Goal: Task Accomplishment & Management: Use online tool/utility

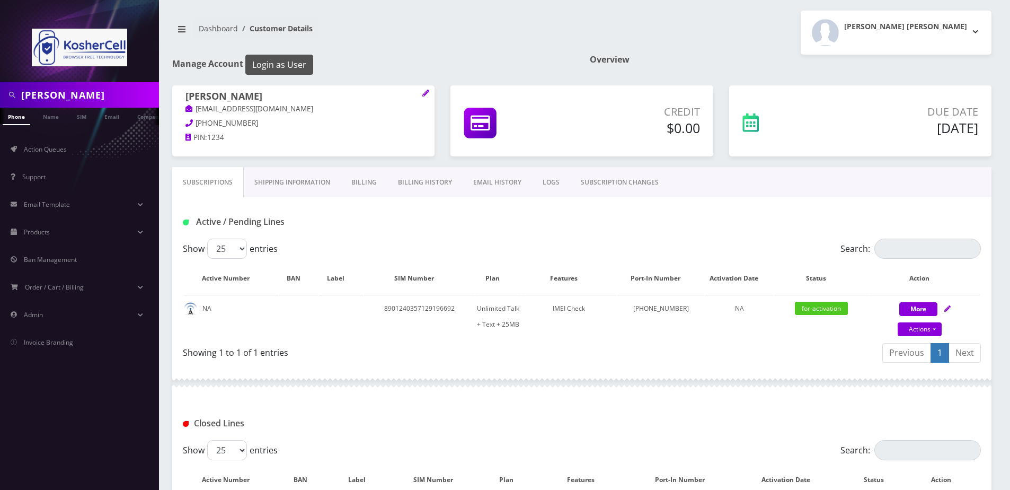
scroll to position [55, 0]
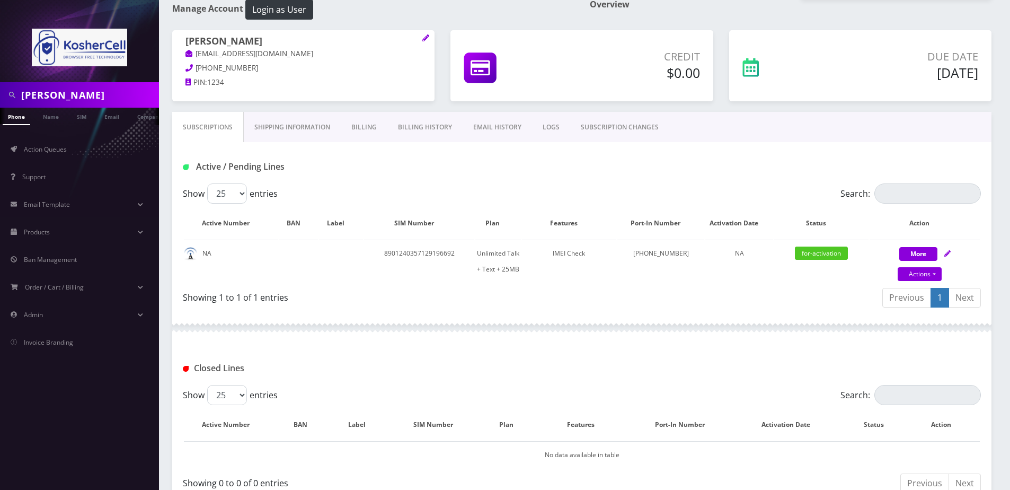
click at [84, 101] on input "feigenbaum" at bounding box center [88, 95] width 135 height 20
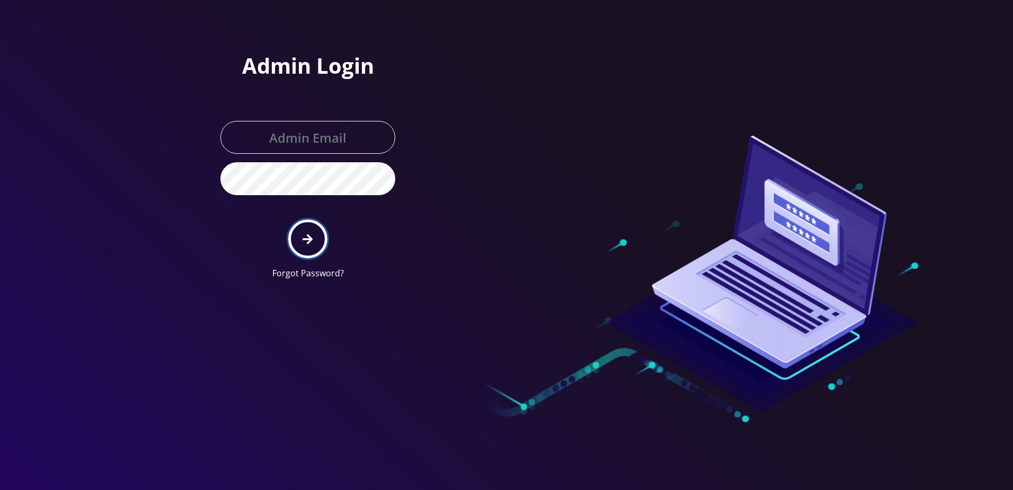
drag, startPoint x: 0, startPoint y: 0, endPoint x: 304, endPoint y: 242, distance: 388.5
click at [304, 242] on icon "submit" at bounding box center [308, 239] width 10 height 12
type input "[PERSON_NAME][EMAIL_ADDRESS][DOMAIN_NAME]"
click at [304, 242] on icon "submit" at bounding box center [308, 239] width 10 height 12
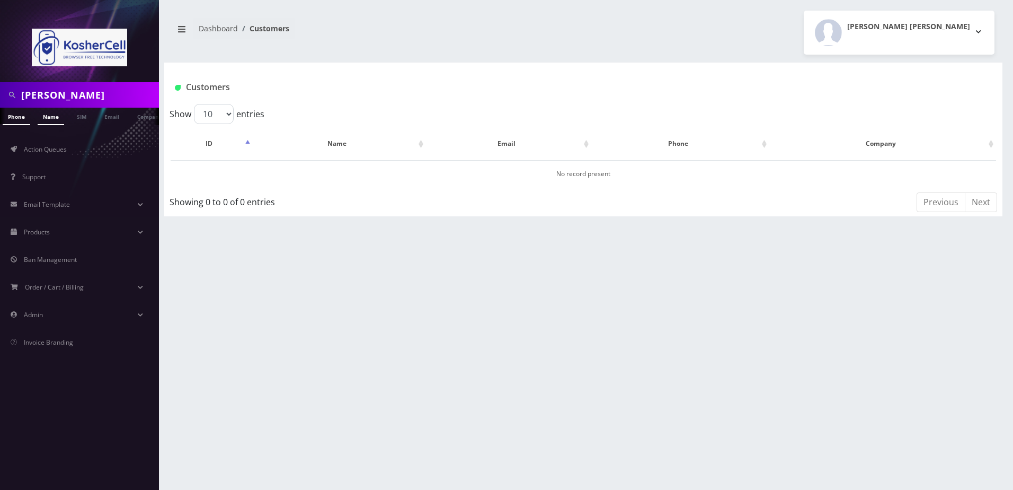
click at [44, 120] on link "Name" at bounding box center [51, 116] width 26 height 17
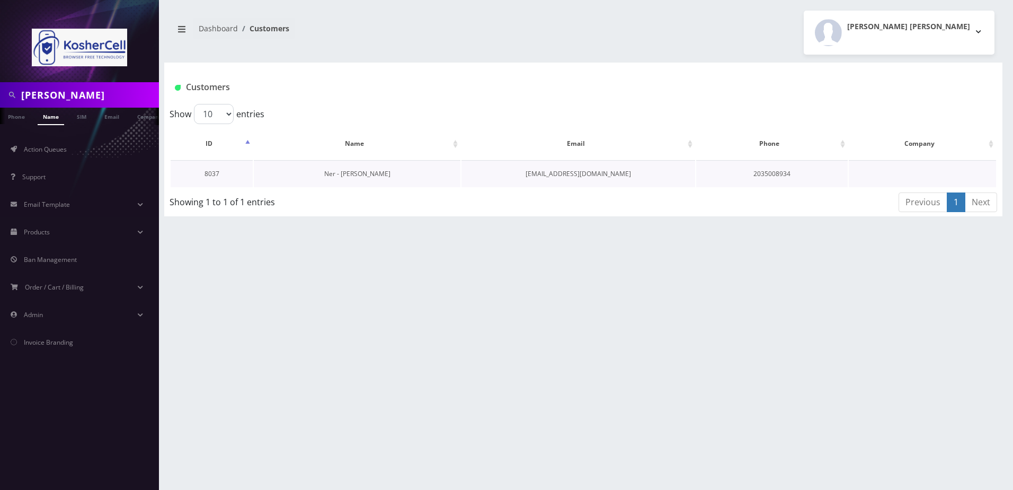
click at [348, 170] on link "Ner - [PERSON_NAME]" at bounding box center [357, 173] width 66 height 9
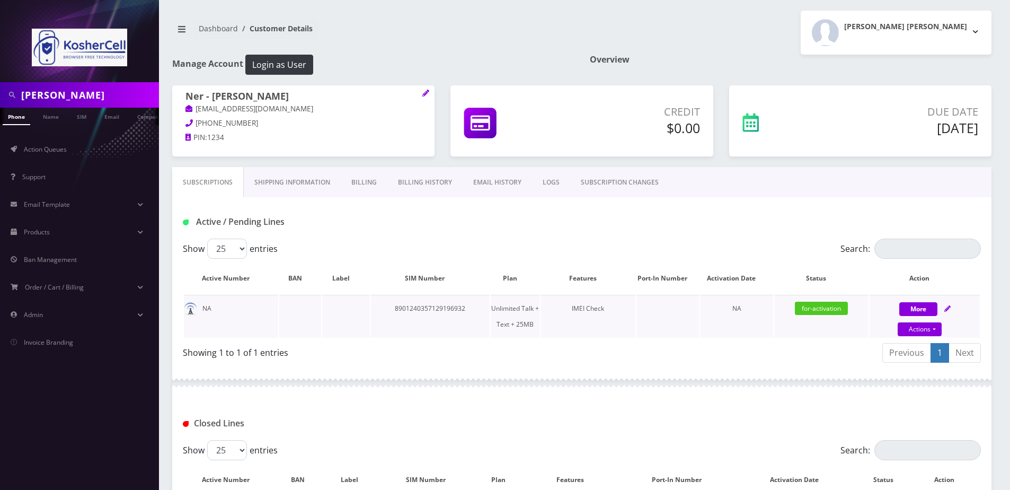
click at [947, 308] on icon at bounding box center [947, 308] width 6 height 6
select select "364"
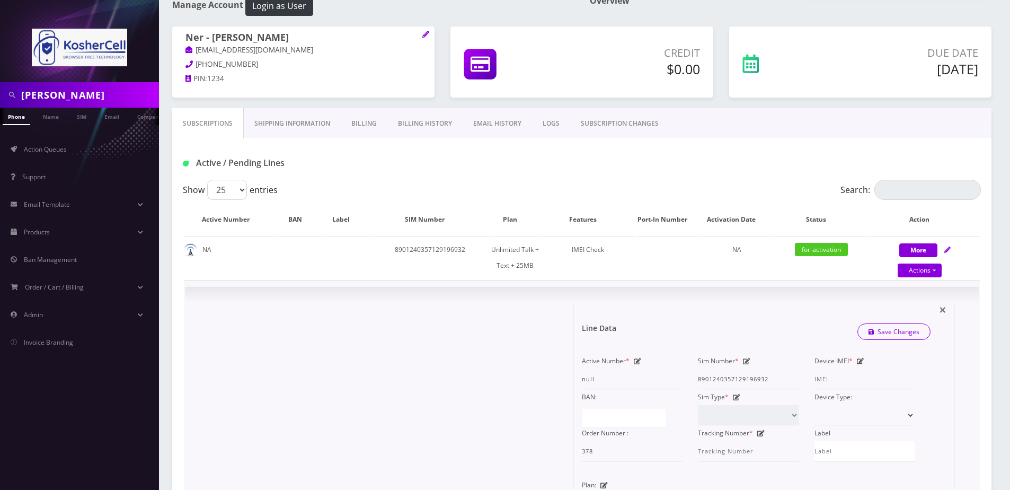
scroll to position [106, 0]
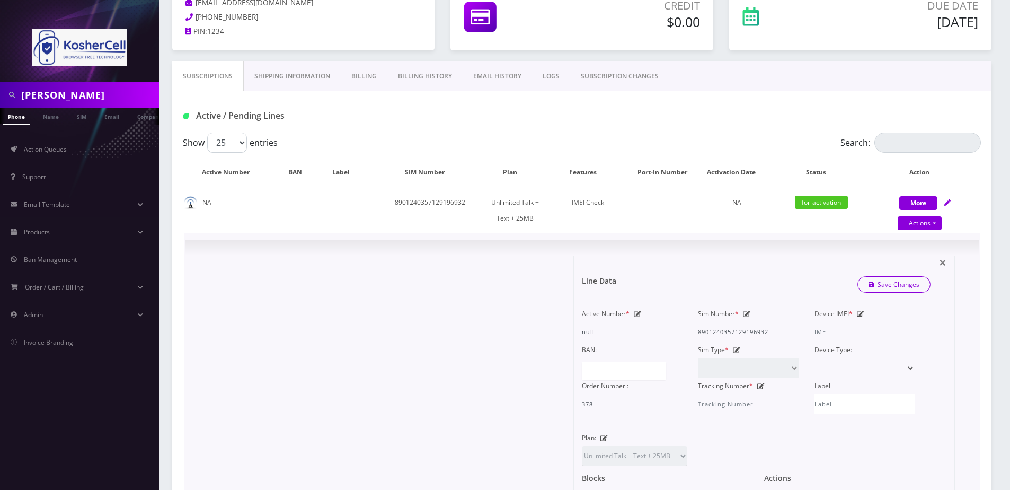
click at [858, 315] on icon at bounding box center [860, 314] width 7 height 6
click at [844, 333] on input "Device IMEI *" at bounding box center [865, 332] width 100 height 20
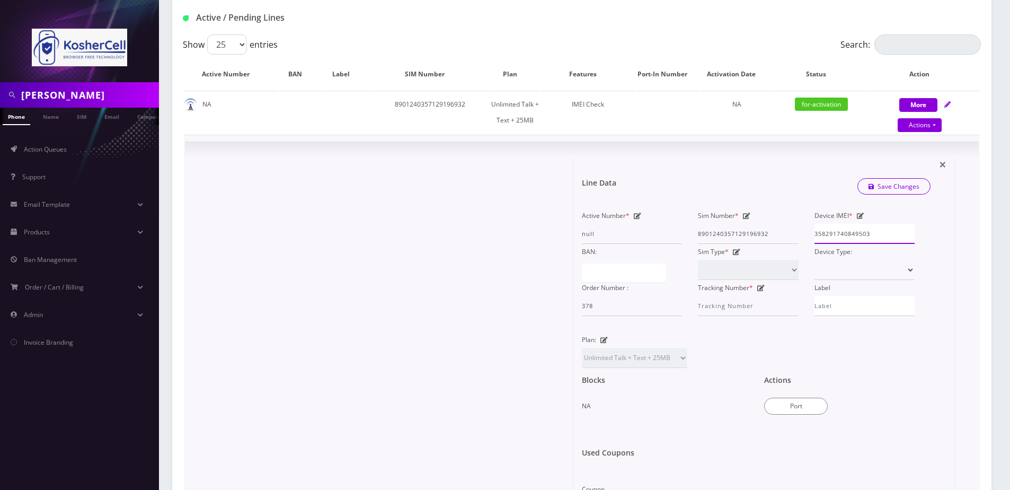
scroll to position [212, 0]
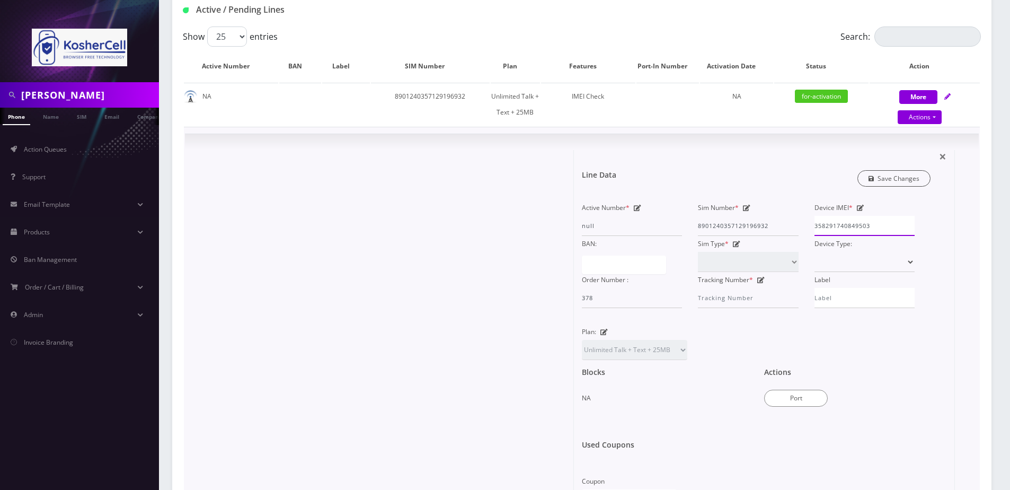
type input "358291740849503"
click at [905, 175] on link "Save Changes" at bounding box center [895, 178] width 74 height 16
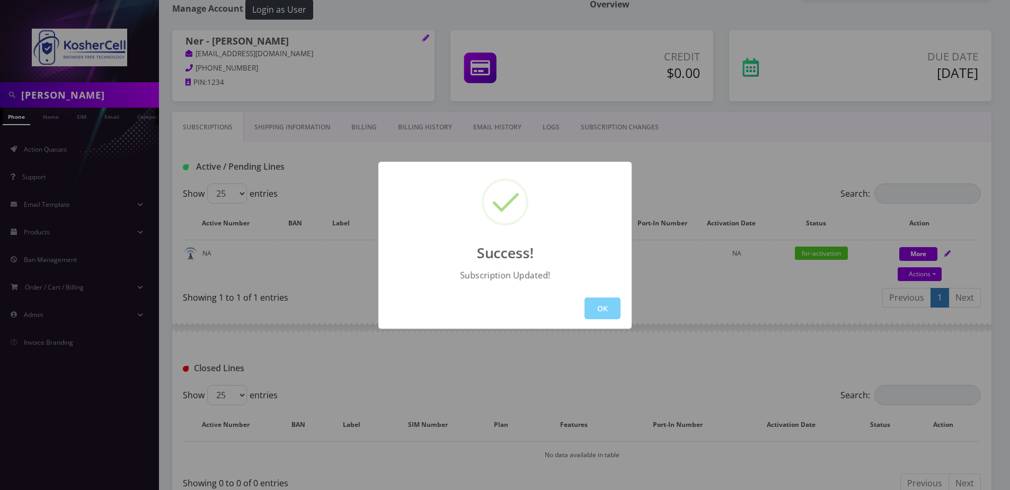
scroll to position [125, 0]
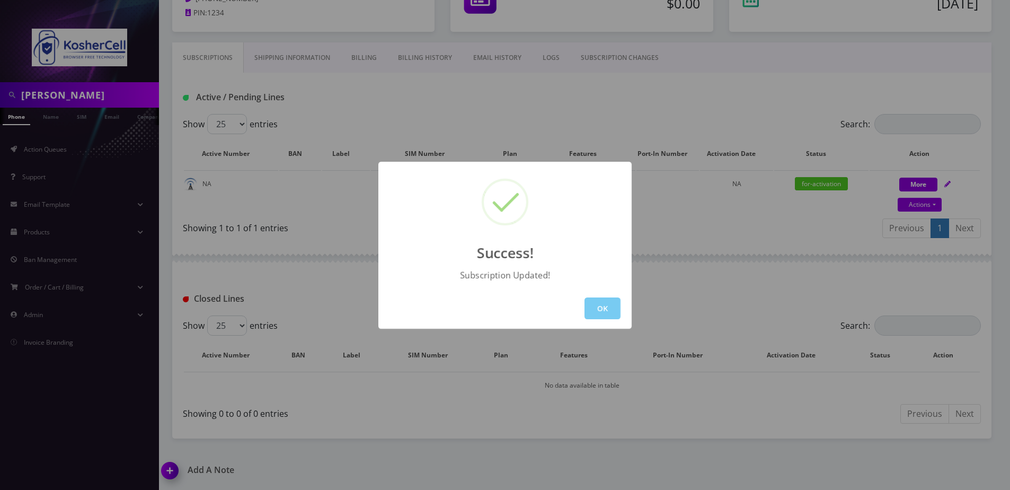
click at [602, 302] on button "OK" at bounding box center [603, 308] width 36 height 22
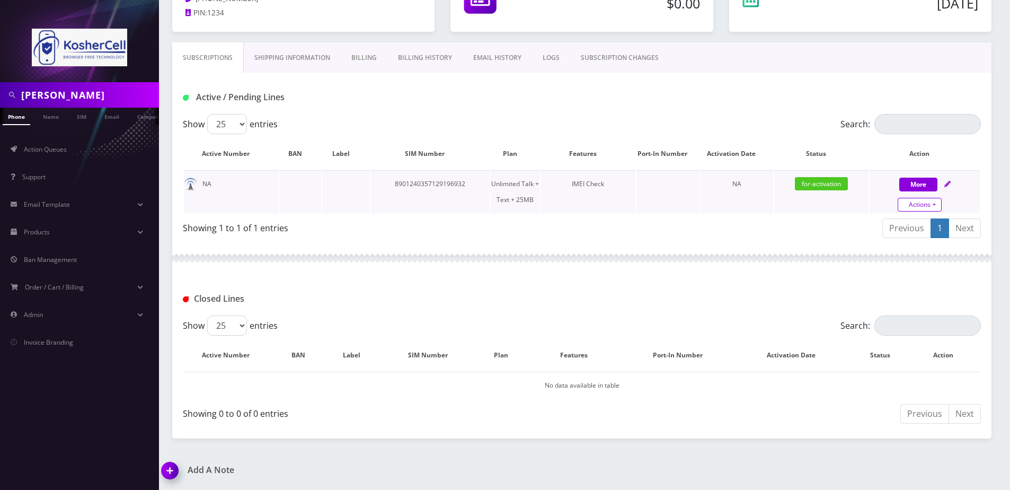
click at [919, 201] on link "Actions" at bounding box center [920, 205] width 44 height 14
select select "364"
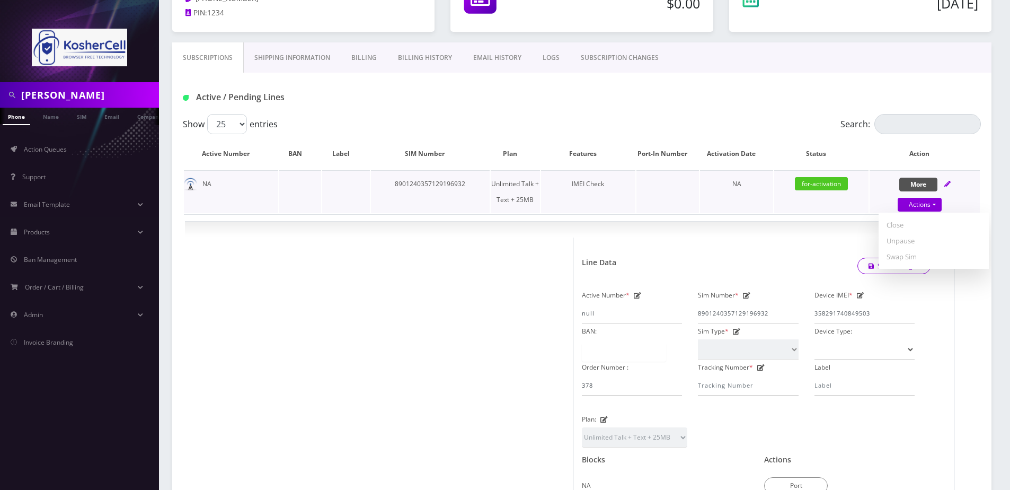
click at [909, 181] on button "More" at bounding box center [918, 185] width 38 height 14
select select "364"
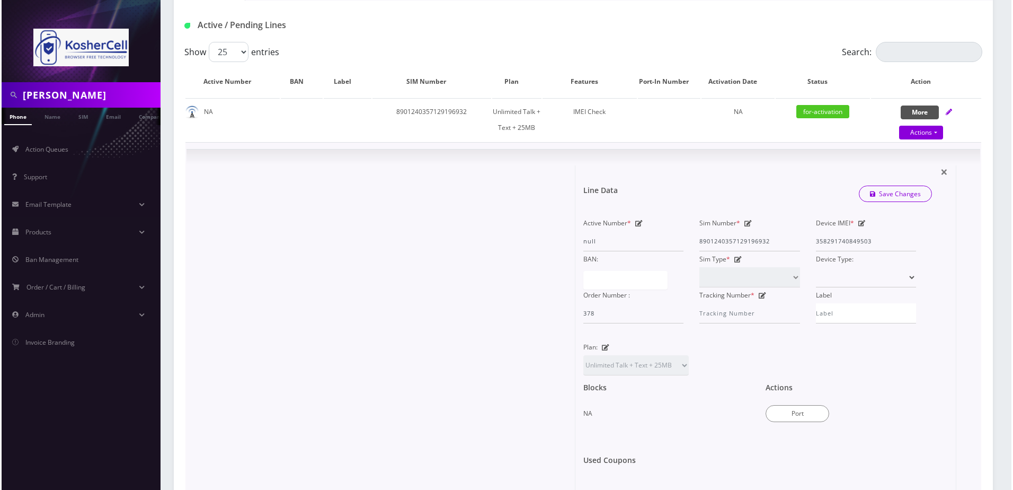
scroll to position [284, 0]
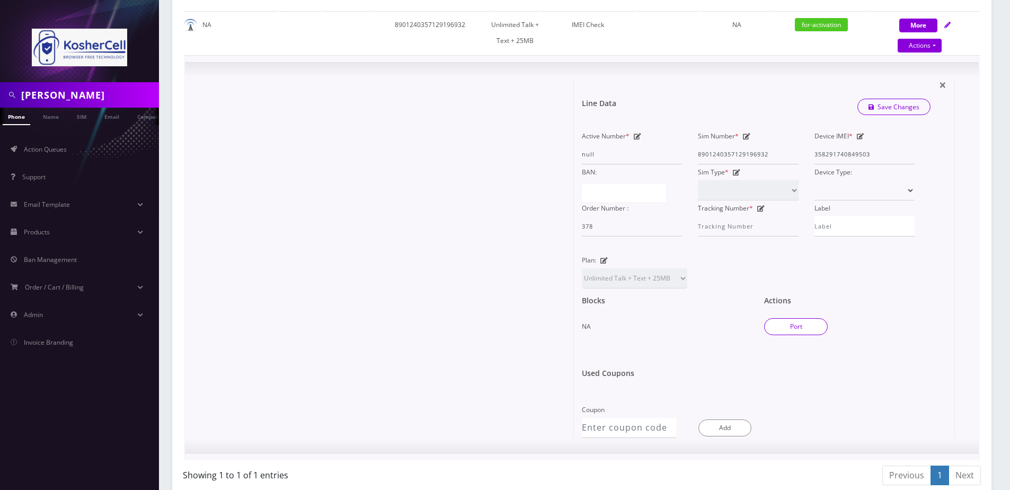
click at [809, 330] on button "Port" at bounding box center [796, 326] width 64 height 17
type input "8901240357129196932"
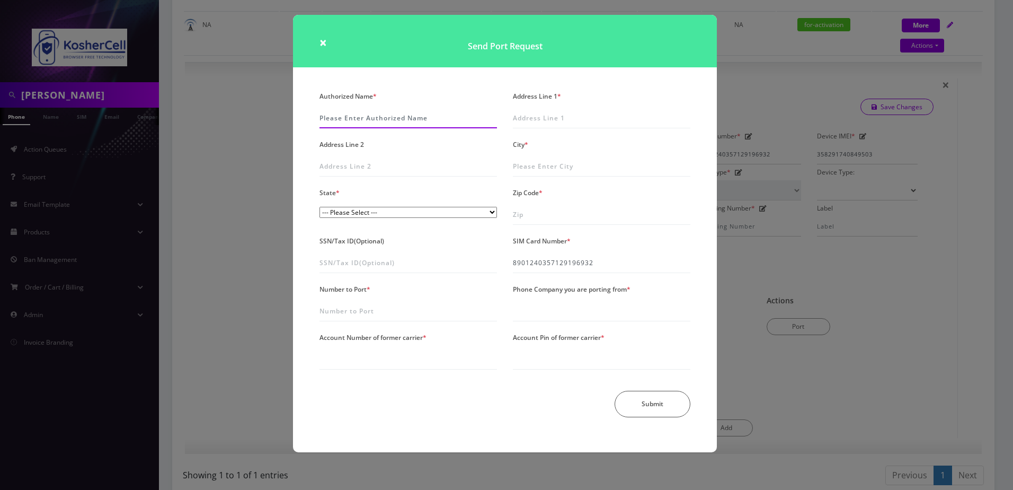
click at [407, 119] on input "Authorized Name *" at bounding box center [409, 118] width 178 height 20
click at [392, 86] on div "Send Port Request" at bounding box center [505, 52] width 440 height 74
click at [384, 118] on input "Authorized Name *" at bounding box center [409, 118] width 178 height 20
click at [396, 77] on div "Send Port Request" at bounding box center [505, 52] width 440 height 74
click at [387, 120] on input "Authorized Name *" at bounding box center [409, 118] width 178 height 20
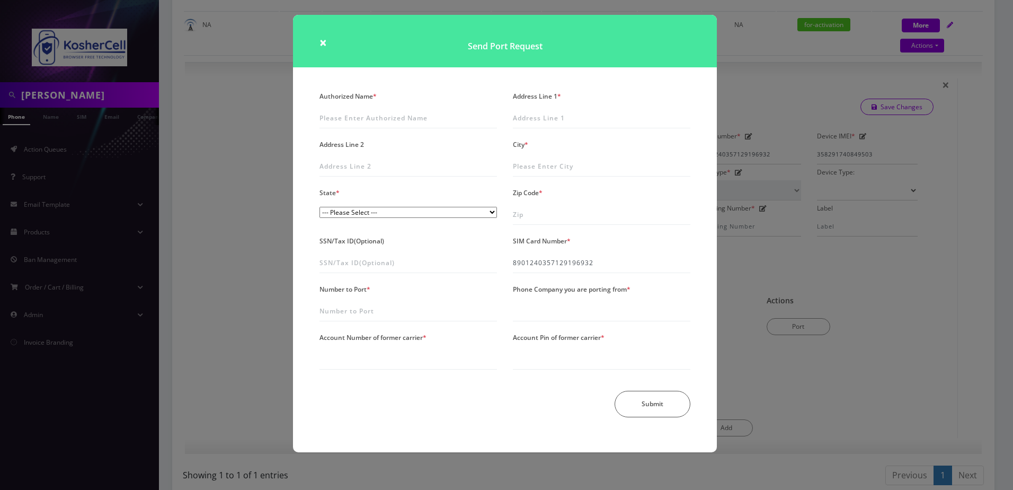
click at [421, 92] on div "Authorized Name *" at bounding box center [408, 109] width 193 height 40
click at [387, 125] on input "Authorized Name *" at bounding box center [409, 118] width 178 height 20
type input "Nathalie Malka"
type input "Waterbury"
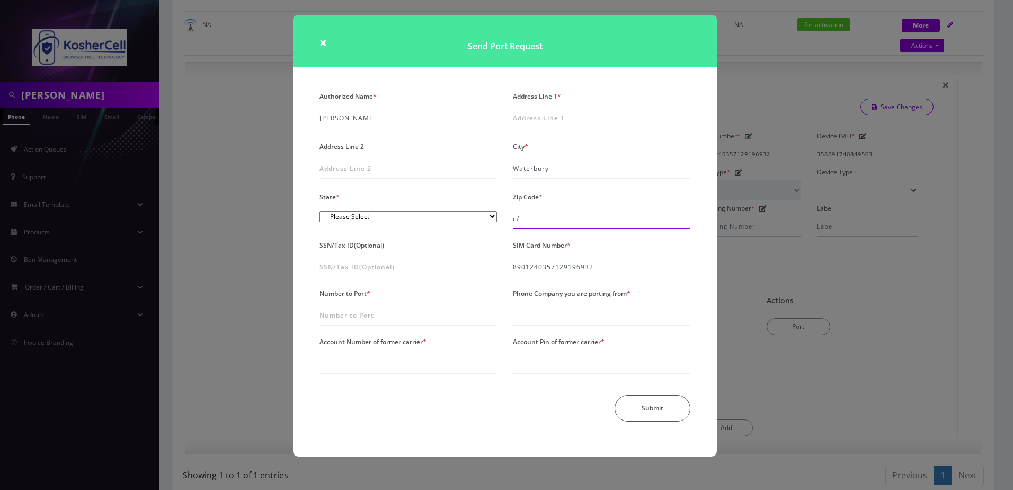
type input "c/"
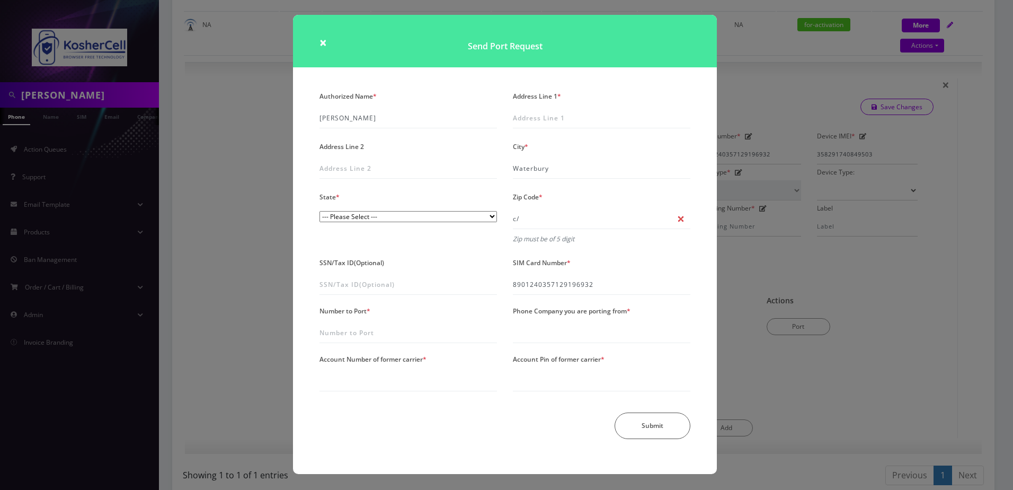
click at [421, 218] on select "--- Please Select --- District of Columbia Alabama Alaska Arizona Arkansas Cali…" at bounding box center [409, 216] width 178 height 11
select select "CT"
click at [320, 211] on select "--- Please Select --- District of Columbia Alabama Alaska Arizona Arkansas Cali…" at bounding box center [409, 216] width 178 height 11
click at [551, 123] on input "Address Line 1 *" at bounding box center [602, 118] width 178 height 20
type input "561 Willow Street"
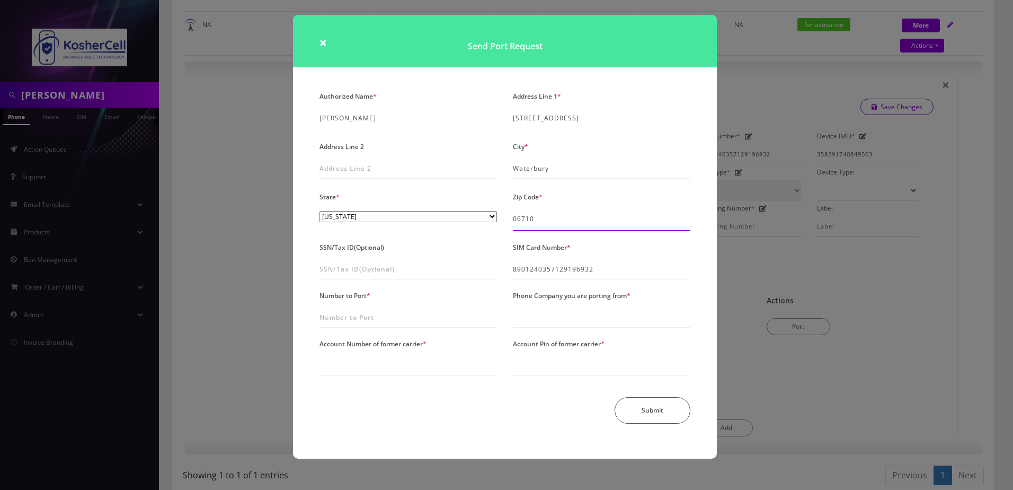
type input "06710"
type input "4757759887"
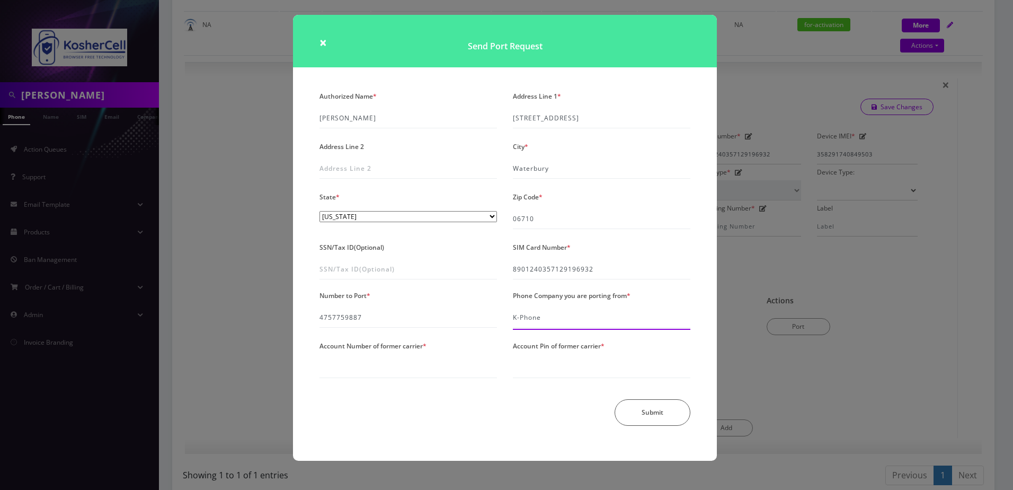
type input "K-Phone"
type input "="
type input "K-Phone 613"
click at [348, 373] on input "Account Number of former carrier *" at bounding box center [409, 368] width 178 height 20
type input "3"
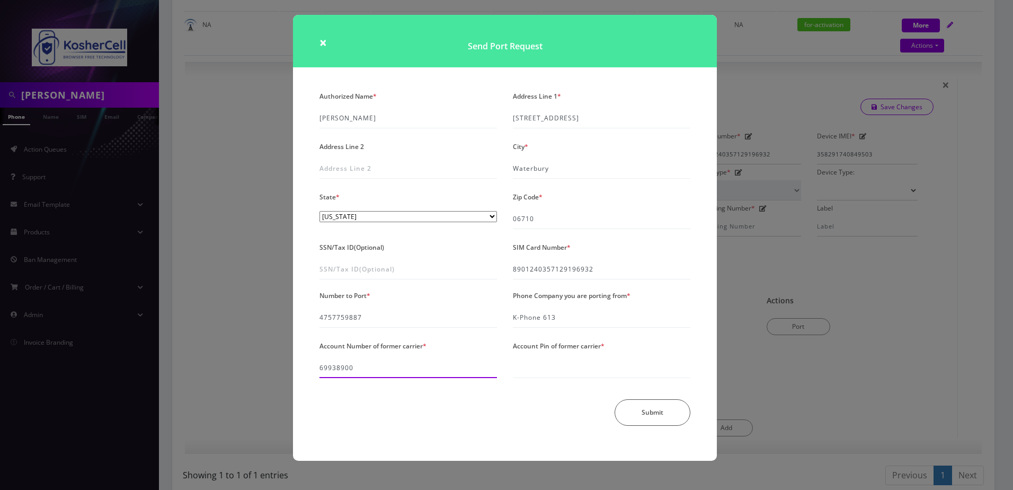
type input "69938900"
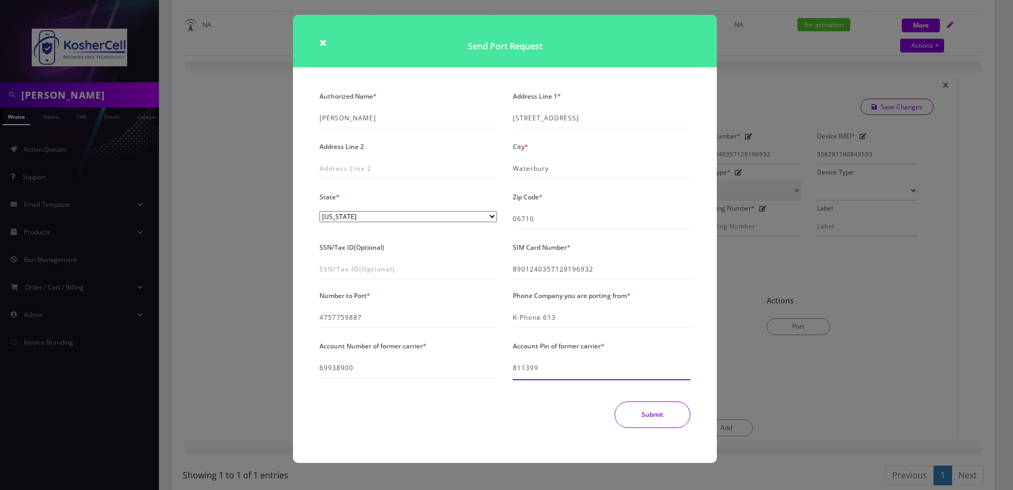
type input "811399"
click at [656, 418] on button "Submit" at bounding box center [653, 414] width 76 height 26
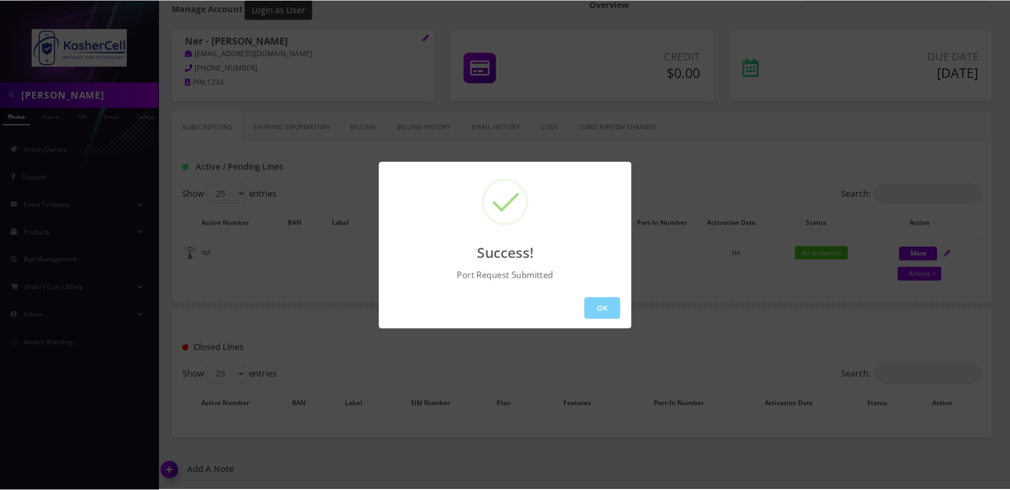
scroll to position [125, 0]
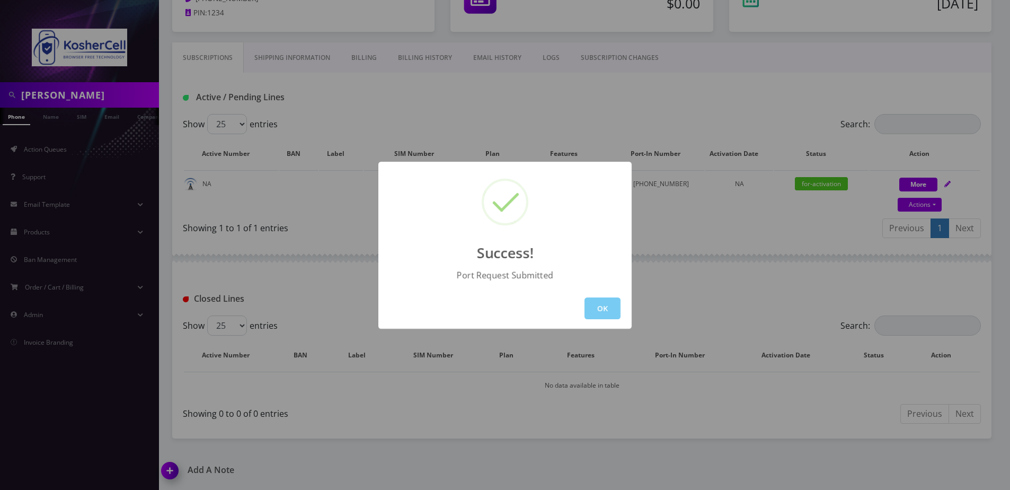
click at [589, 313] on button "OK" at bounding box center [603, 308] width 36 height 22
